Goal: Book appointment/travel/reservation

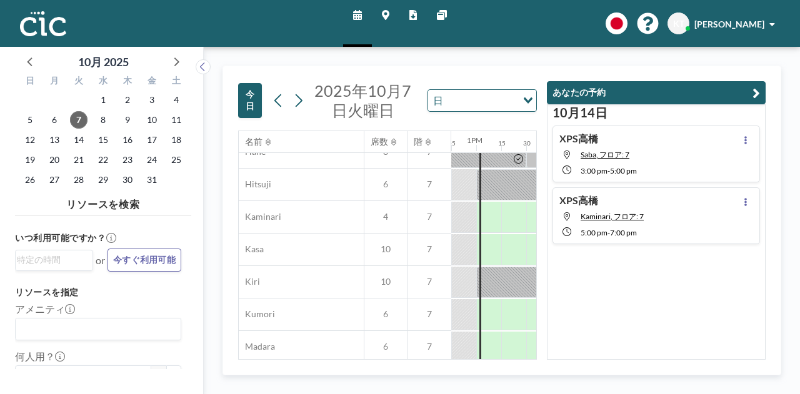
scroll to position [46, 1275]
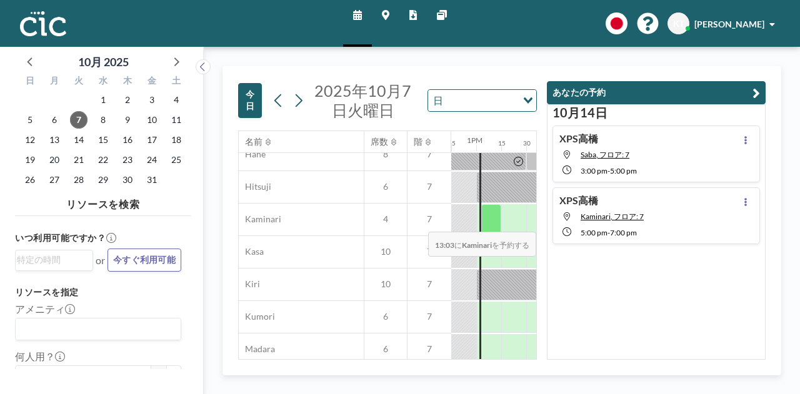
click at [490, 222] on div at bounding box center [491, 219] width 20 height 31
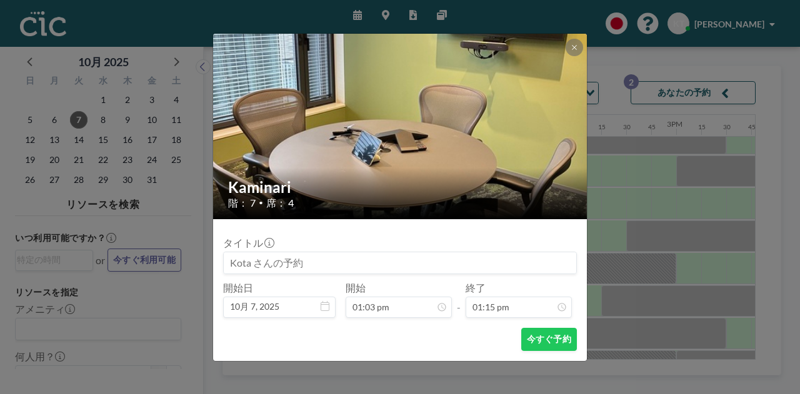
click at [490, 222] on form "タイトル 開始日 10月 7, [DATE] 開始 01:03 pm - 終了 01:15 pm 今すぐ予約" at bounding box center [400, 290] width 374 height 142
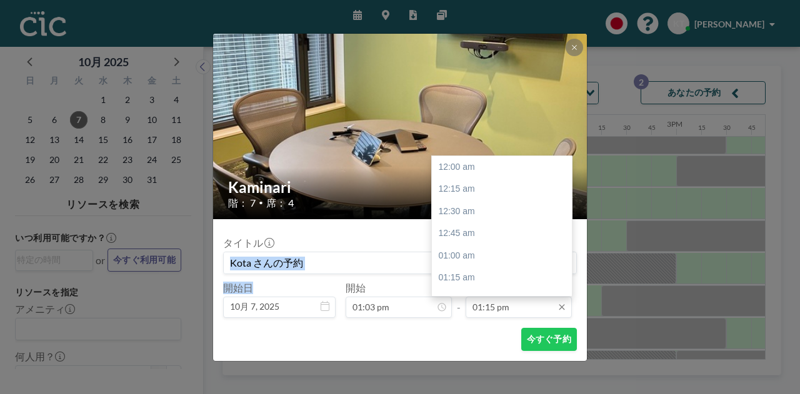
scroll to position [1179, 0]
click at [501, 304] on input "01:15 pm" at bounding box center [519, 307] width 106 height 21
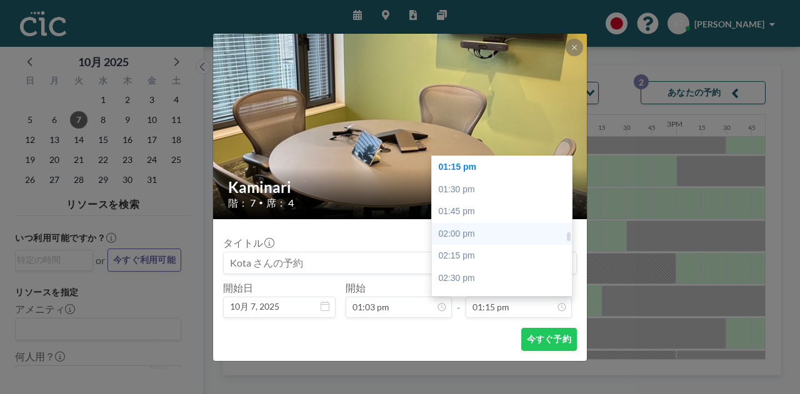
click at [493, 234] on div "02:00 pm" at bounding box center [505, 234] width 146 height 22
type input "02:00 pm"
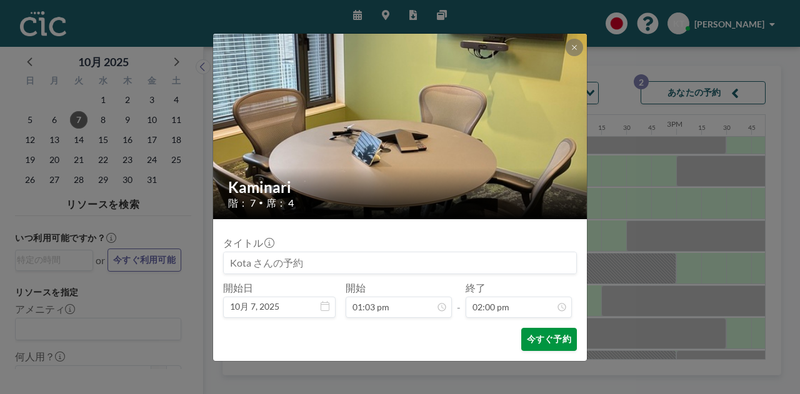
click at [547, 346] on button "今すぐ予約" at bounding box center [549, 339] width 56 height 23
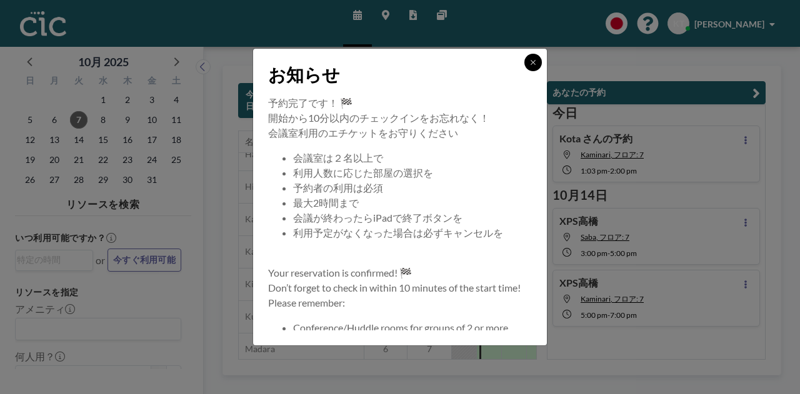
click at [529, 62] on button at bounding box center [532, 62] width 17 height 17
